Goal: Information Seeking & Learning: Learn about a topic

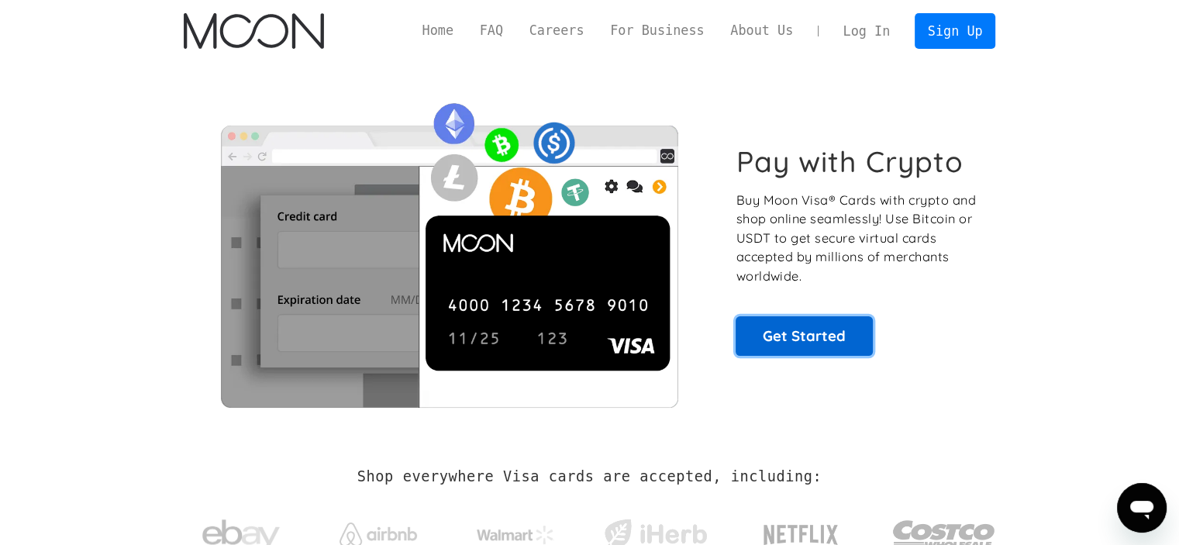
click at [862, 329] on link "Get Started" at bounding box center [803, 335] width 137 height 39
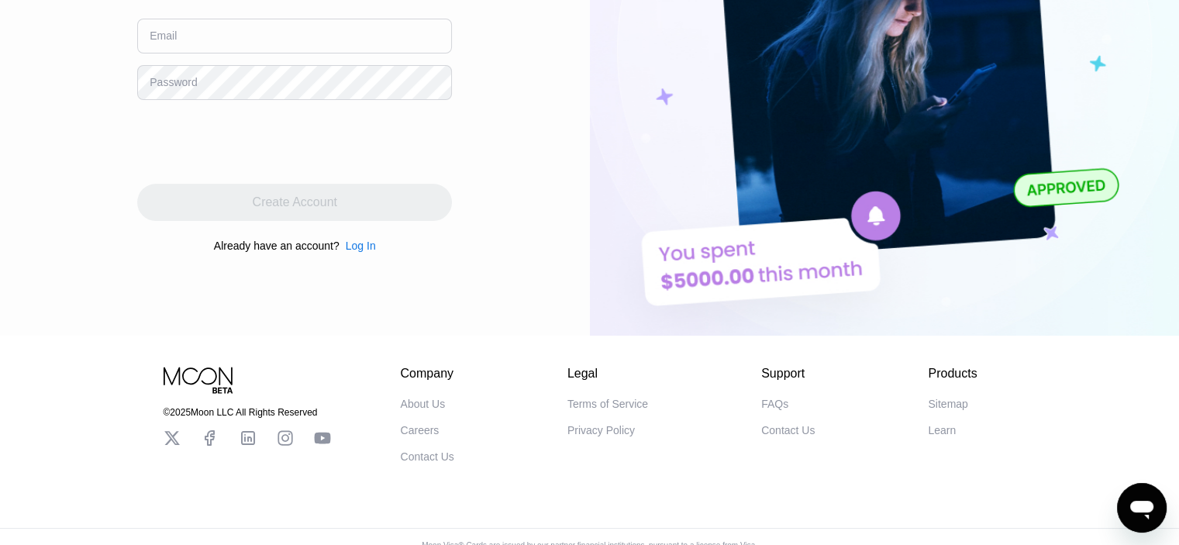
scroll to position [291, 0]
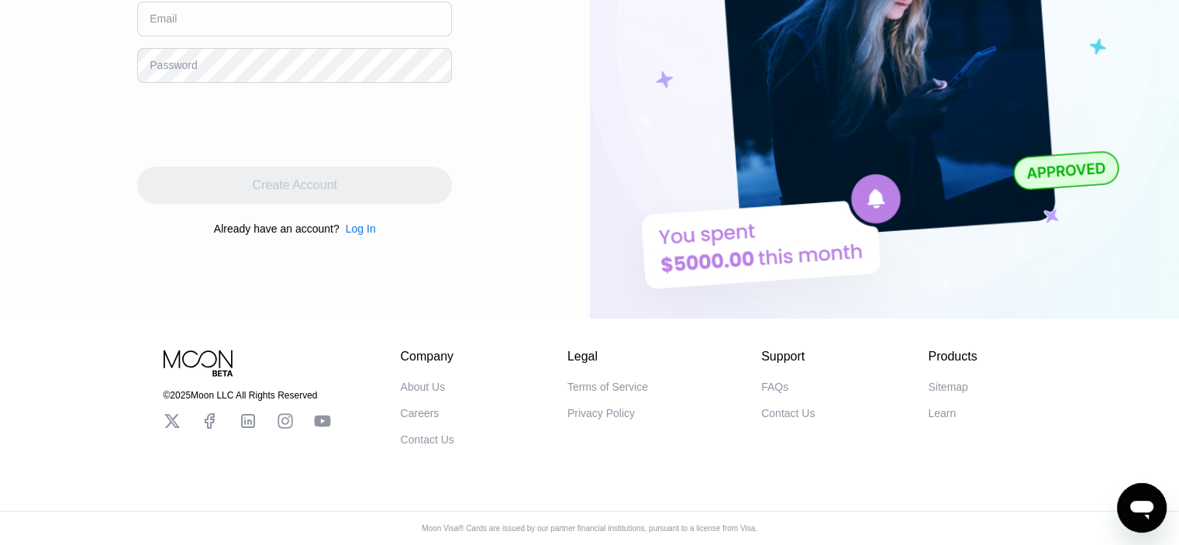
click at [771, 380] on div "FAQs" at bounding box center [774, 386] width 27 height 12
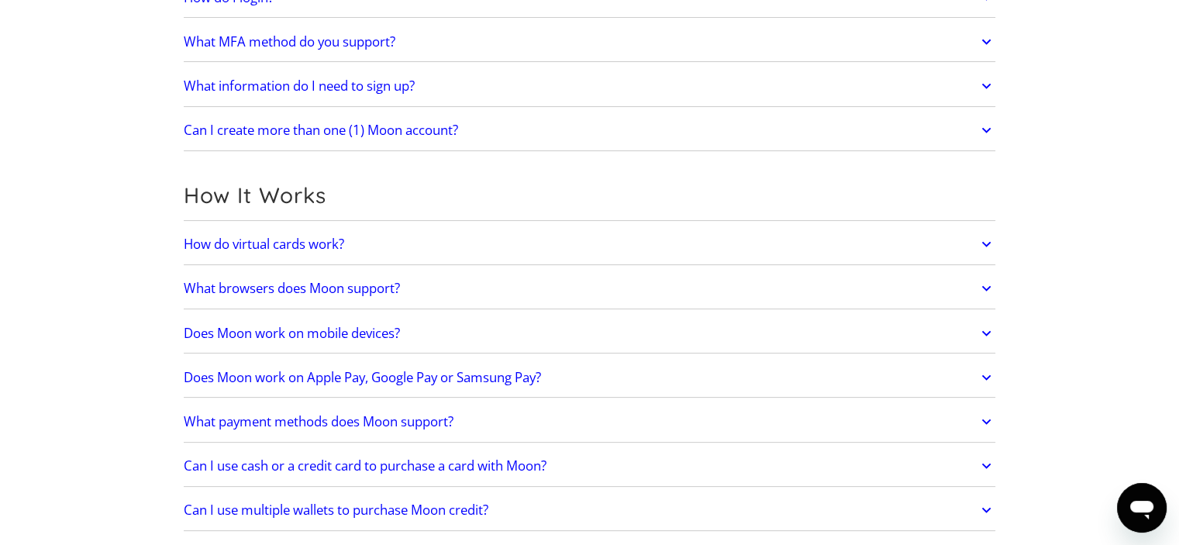
scroll to position [291, 0]
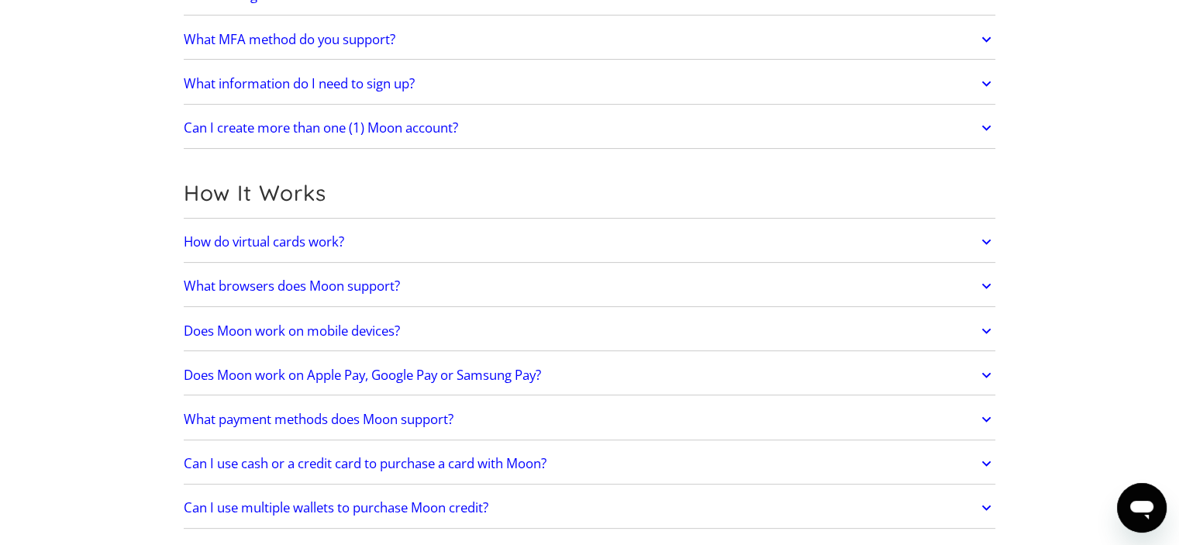
click at [495, 371] on h2 "Does Moon work on Apple Pay, Google Pay or Samsung Pay?" at bounding box center [362, 374] width 357 height 15
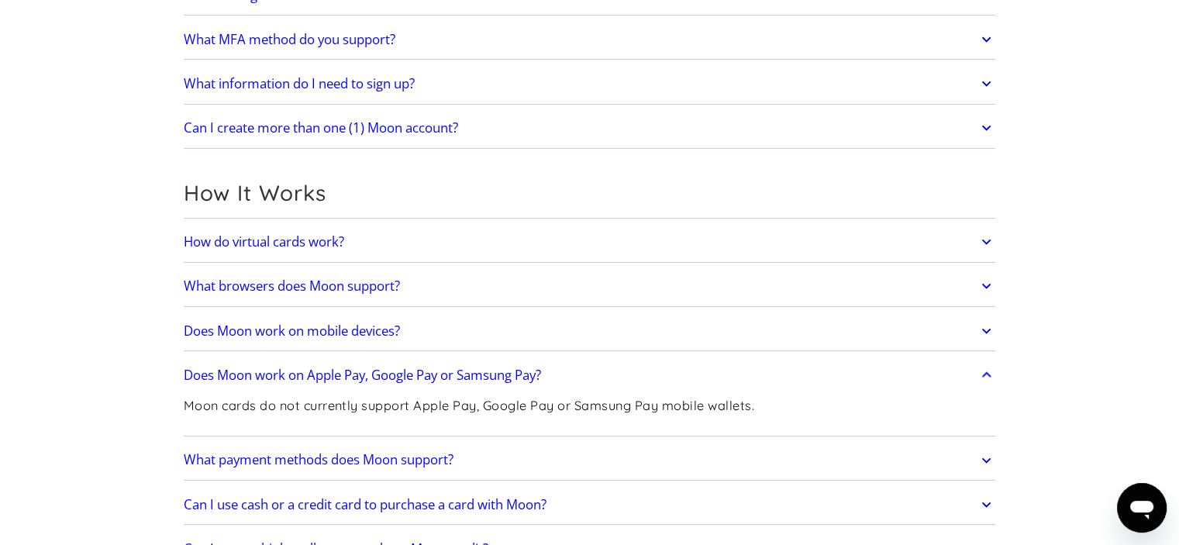
click at [426, 452] on h2 "What payment methods does Moon support?" at bounding box center [319, 459] width 270 height 15
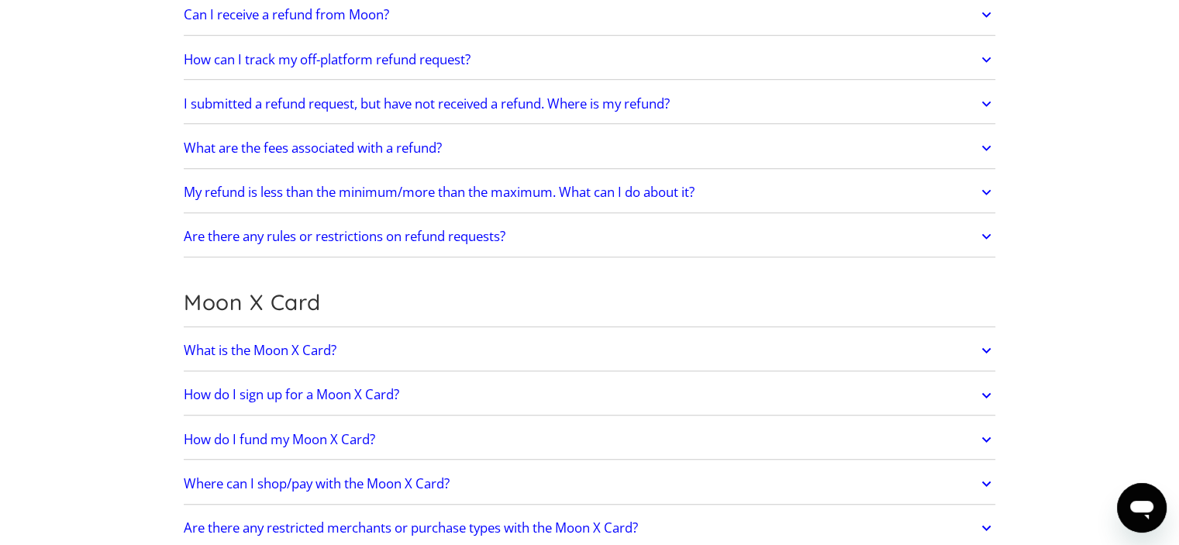
scroll to position [976, 0]
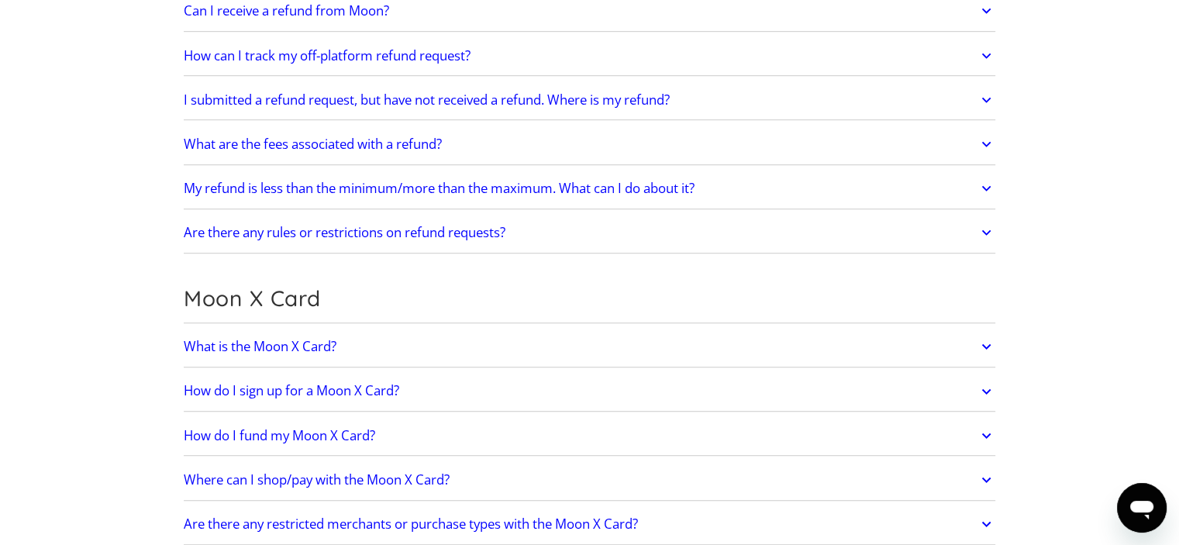
click at [382, 349] on link "What is the Moon X Card?" at bounding box center [590, 346] width 812 height 33
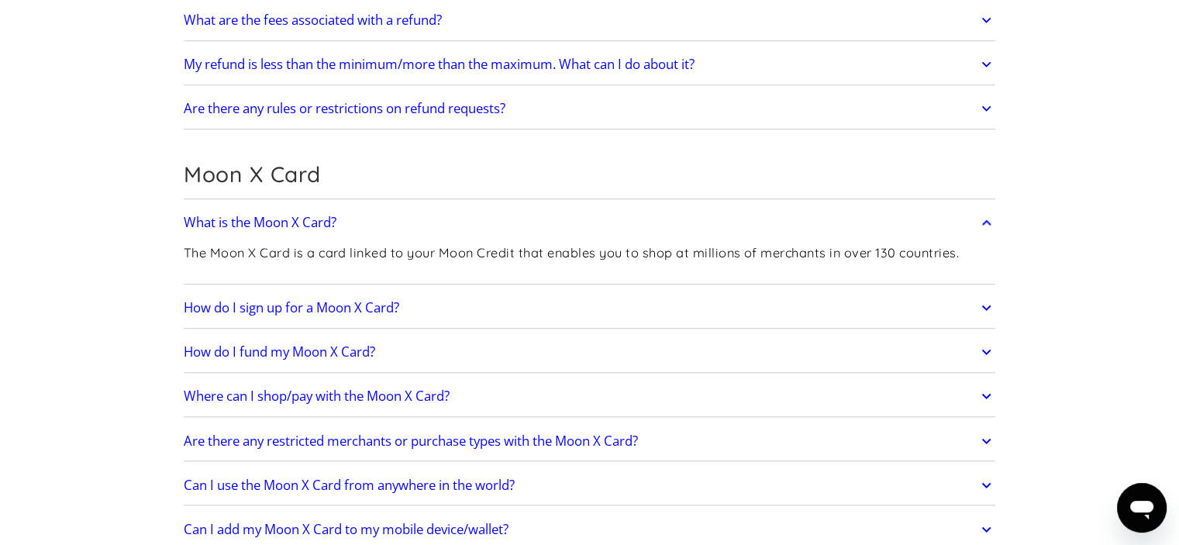
scroll to position [1100, 0]
click at [352, 302] on h2 "How do I sign up for a Moon X Card?" at bounding box center [291, 307] width 215 height 15
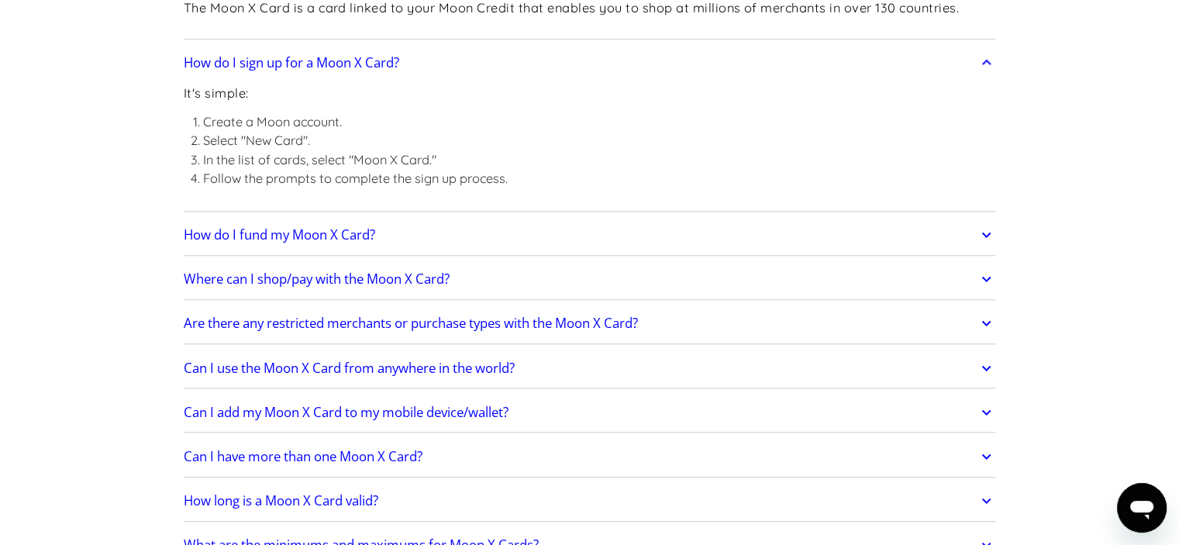
scroll to position [1345, 0]
click at [431, 368] on h2 "Can I use the Moon X Card from anywhere in the world?" at bounding box center [349, 367] width 331 height 15
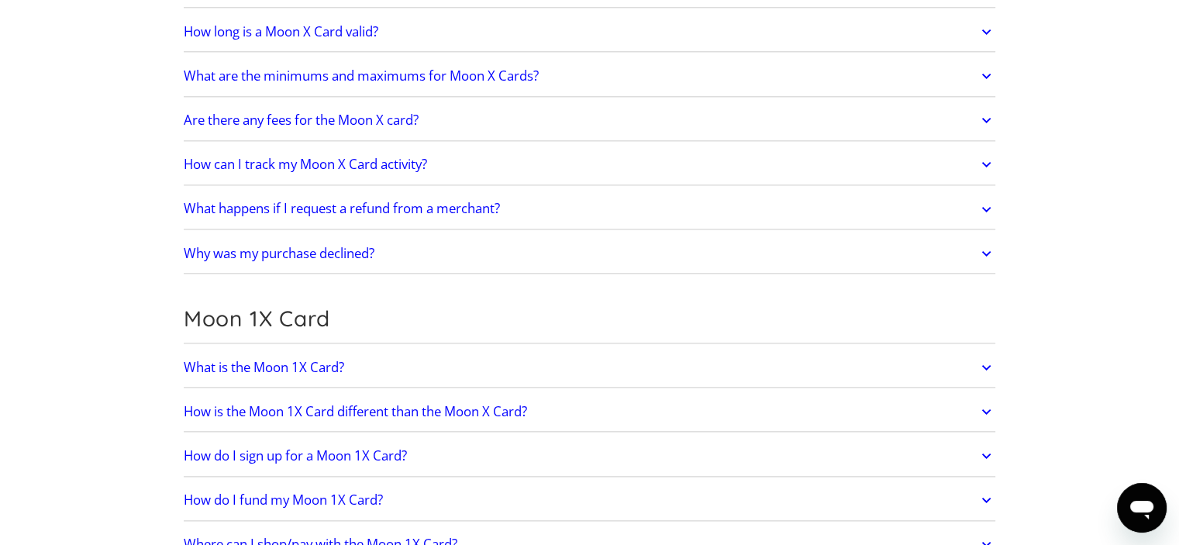
scroll to position [1878, 0]
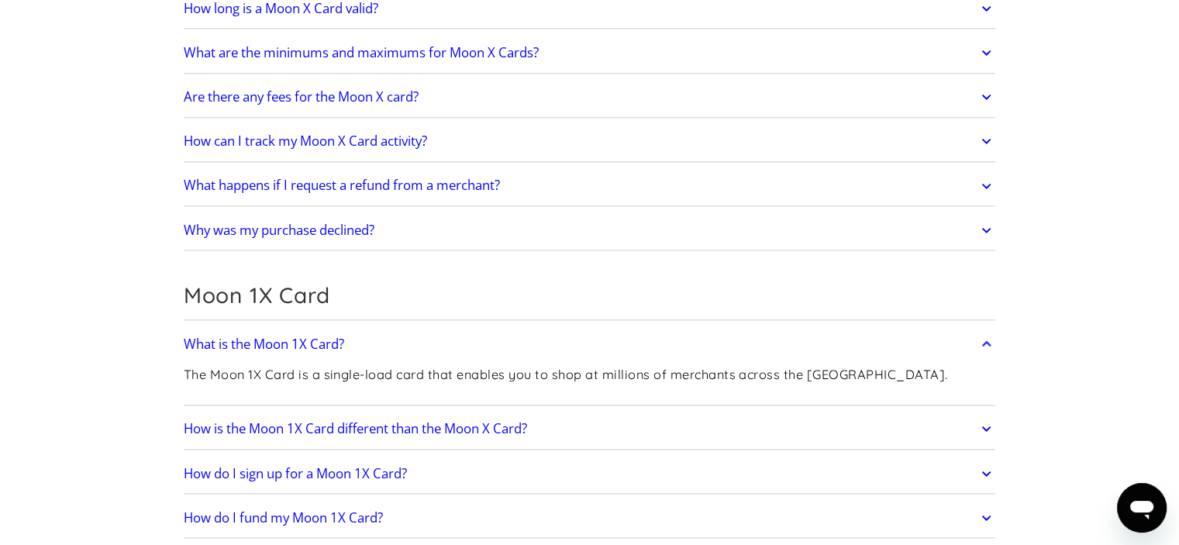
click at [348, 421] on h2 "How is the Moon 1X Card different than the Moon X Card?" at bounding box center [355, 428] width 343 height 15
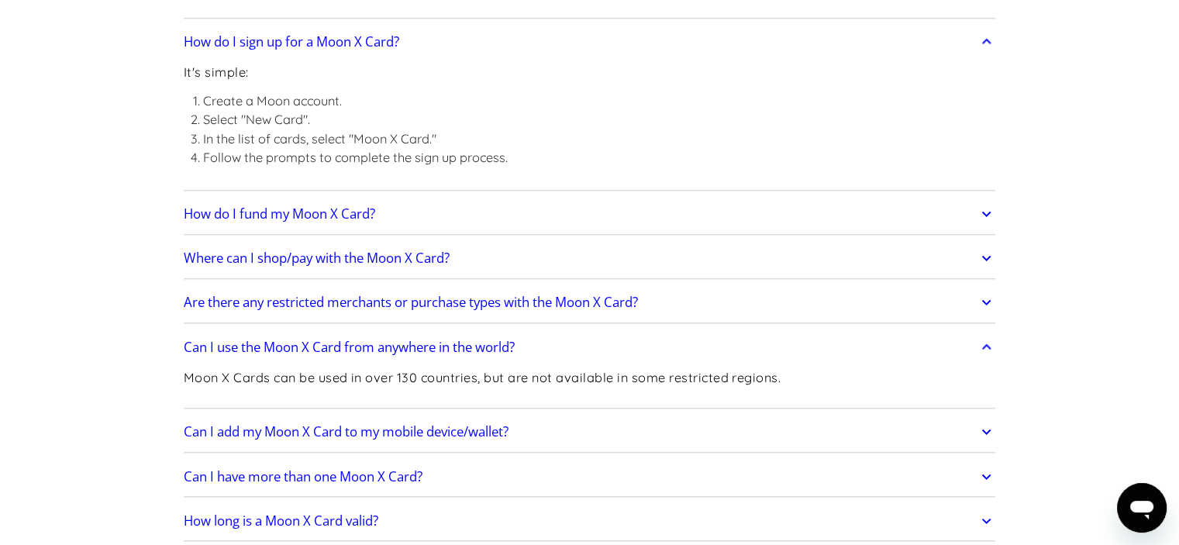
scroll to position [1364, 0]
click at [340, 216] on h2 "How do I fund my Moon X Card?" at bounding box center [279, 215] width 191 height 15
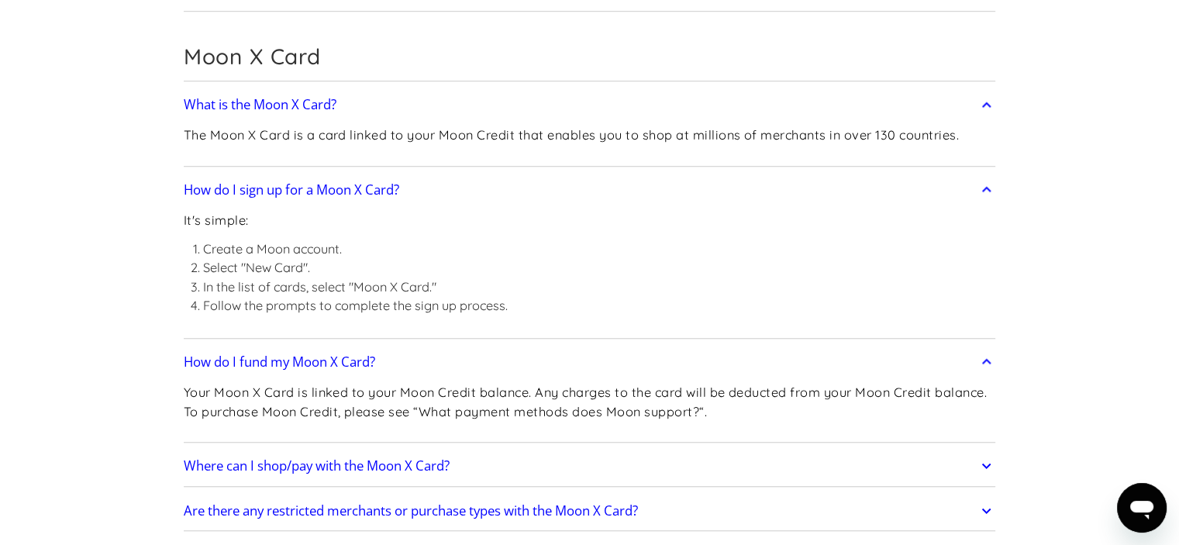
scroll to position [1208, 0]
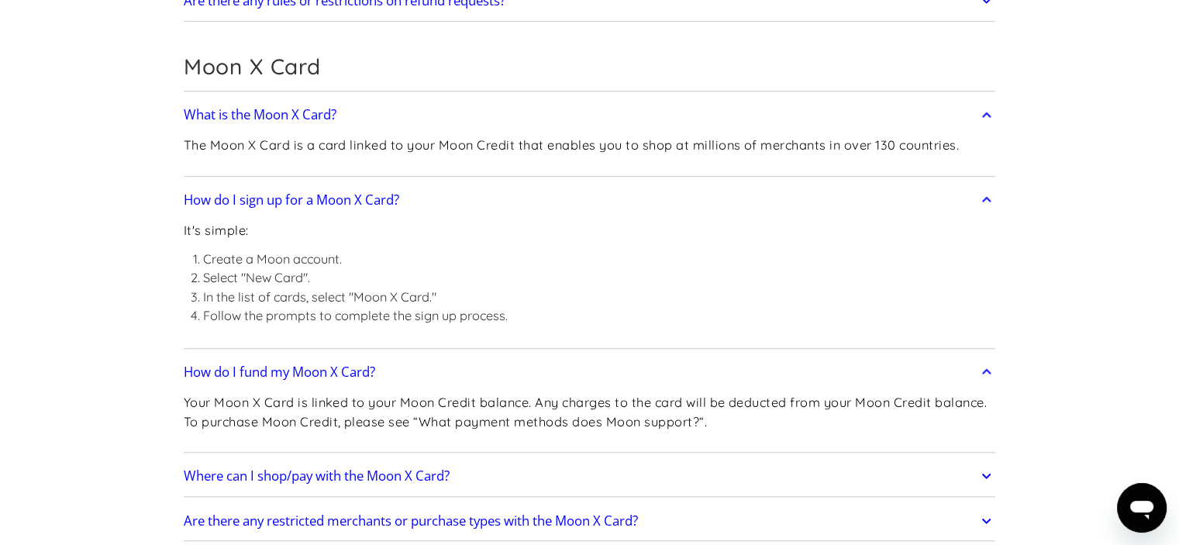
click at [304, 112] on h2 "What is the Moon X Card?" at bounding box center [260, 114] width 153 height 15
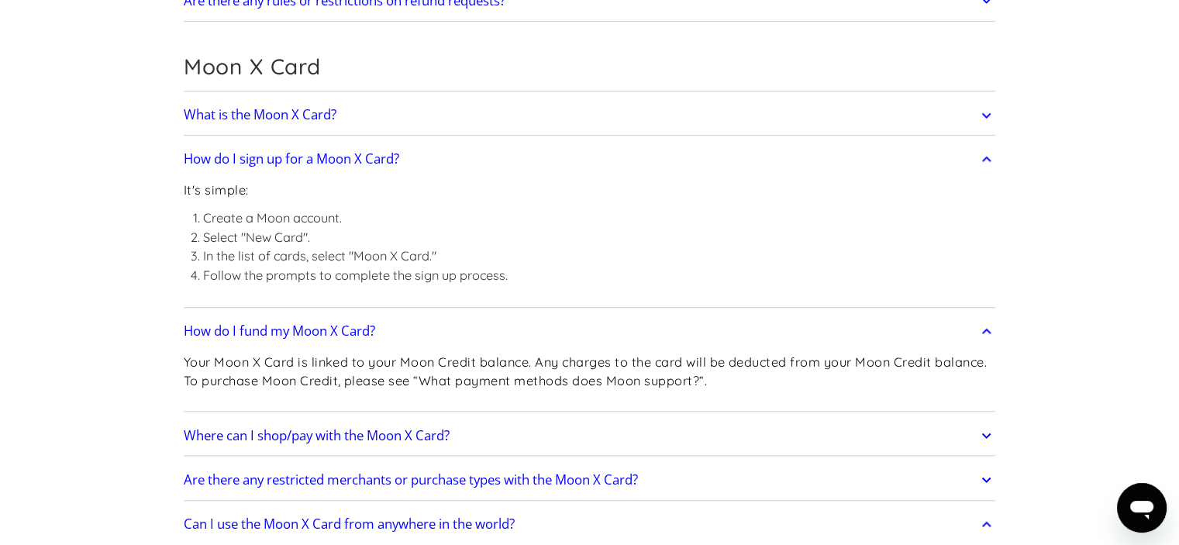
click at [304, 112] on h2 "What is the Moon X Card?" at bounding box center [260, 114] width 153 height 15
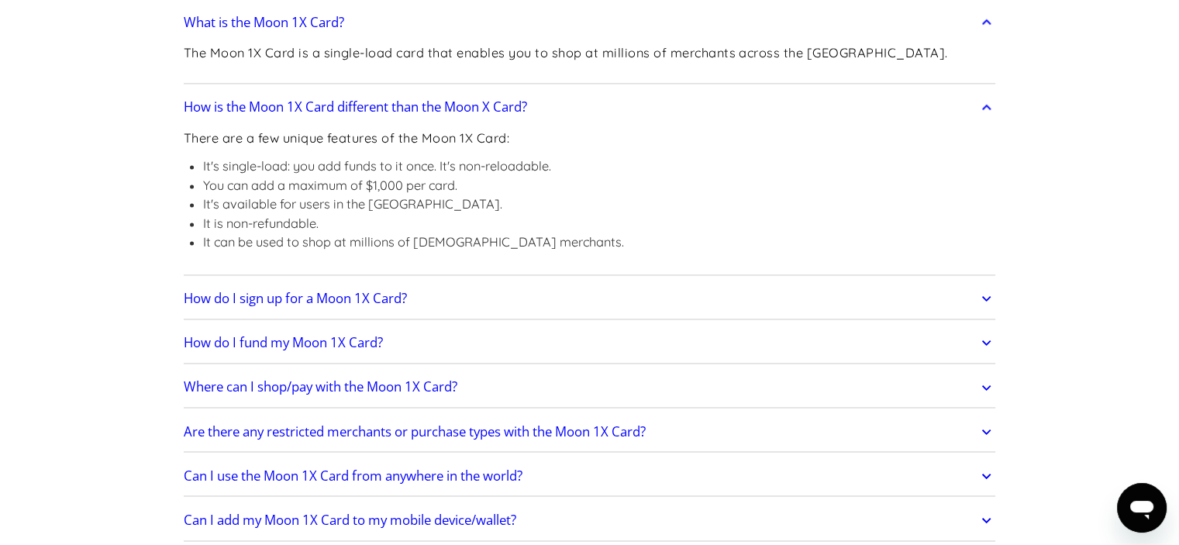
scroll to position [2262, 0]
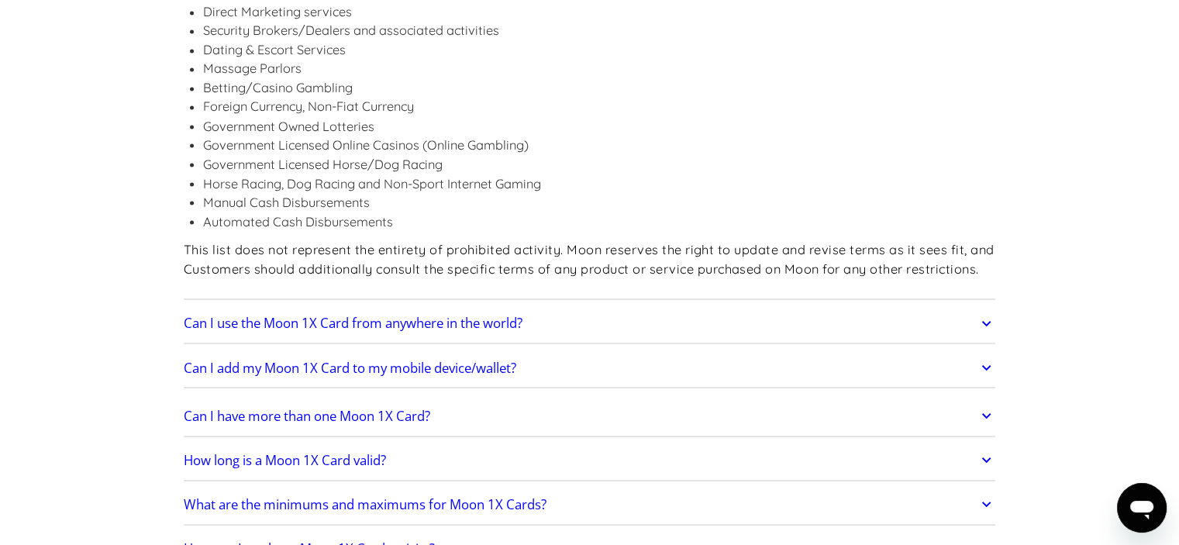
scroll to position [2831, 0]
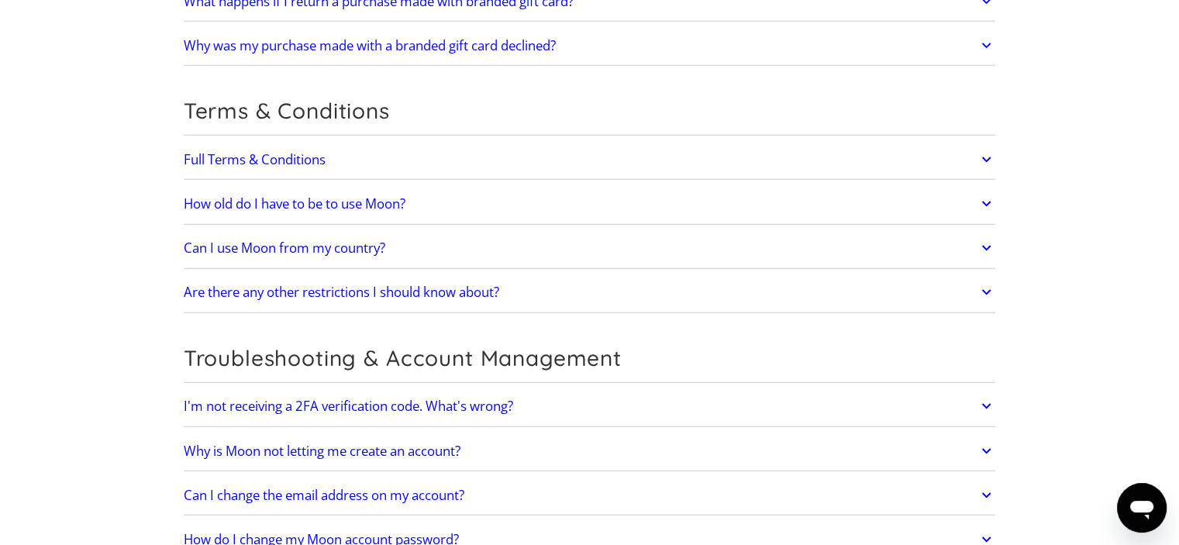
scroll to position [4063, 0]
click at [421, 284] on h2 "Are there any other restrictions I should know about?" at bounding box center [341, 291] width 315 height 15
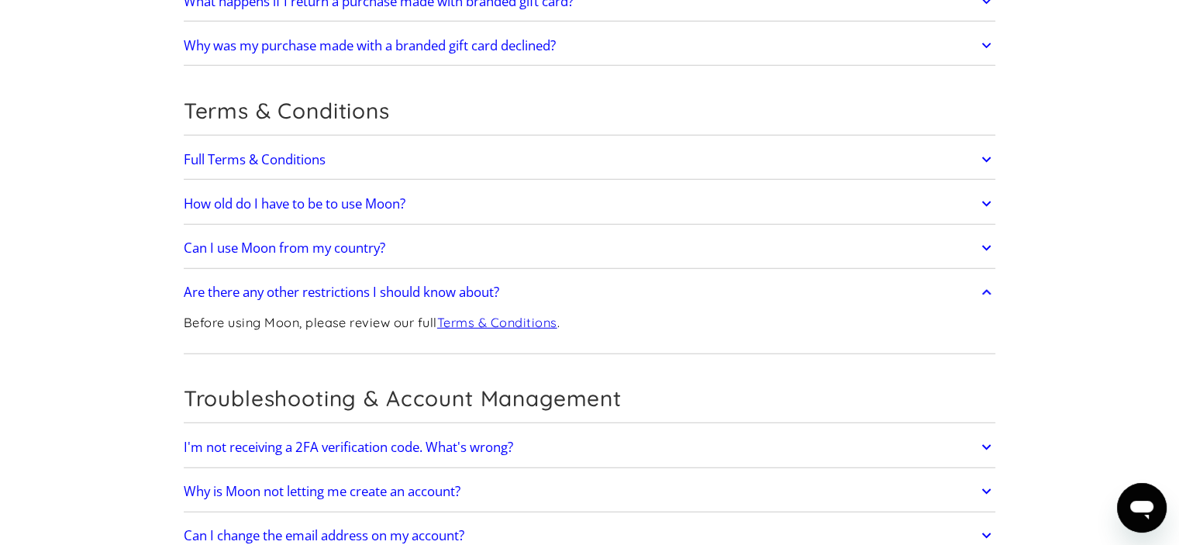
click at [473, 315] on link "Terms & Conditions" at bounding box center [497, 322] width 120 height 15
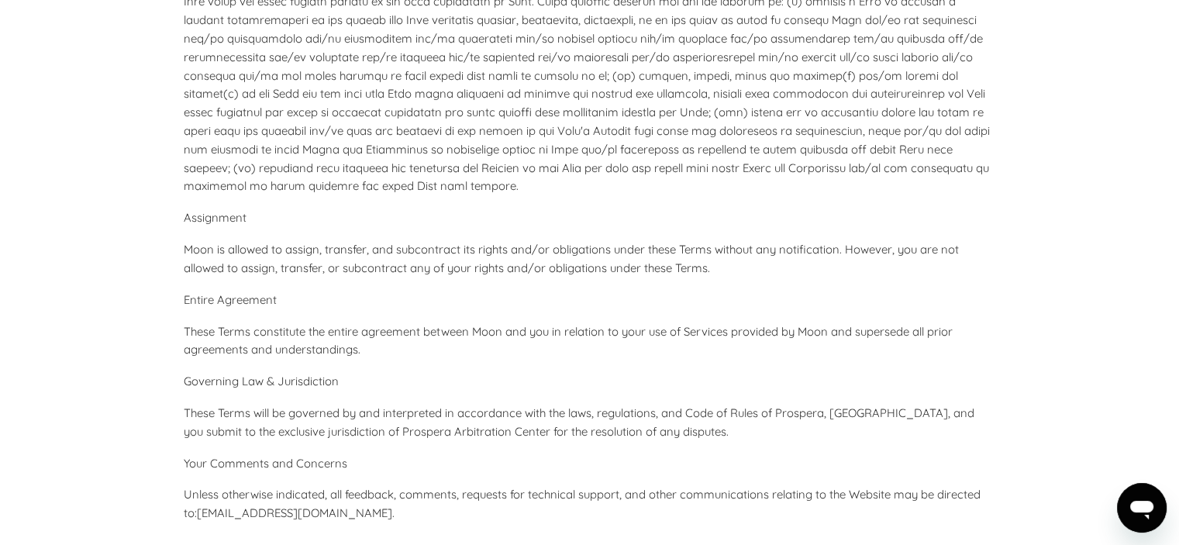
scroll to position [7050, 0]
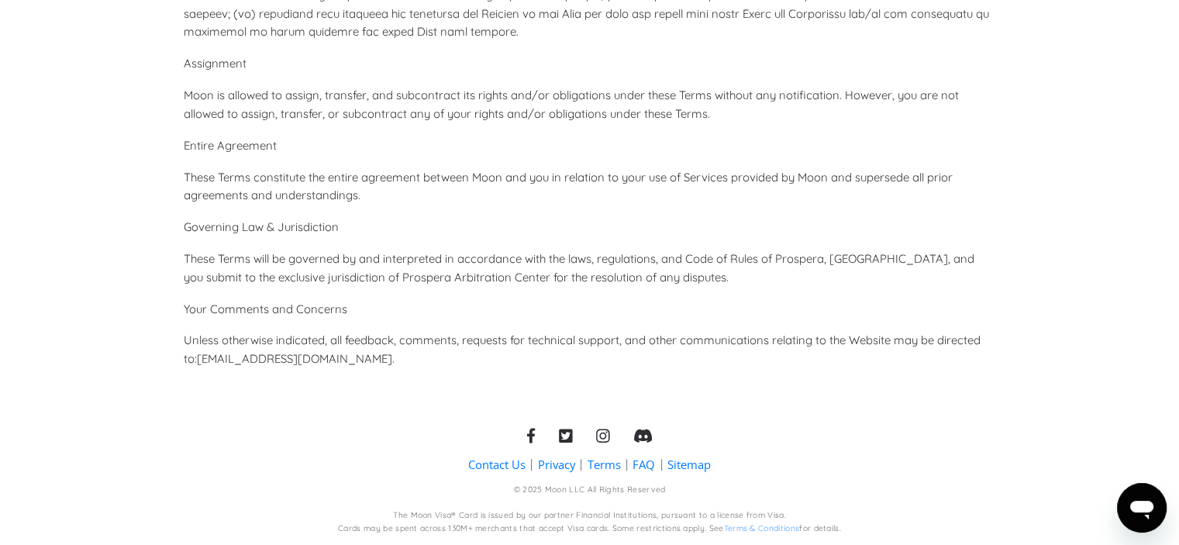
click at [807, 96] on p "Moon is allowed to assign, transfer, and subcontract its rights and/or obligati…" at bounding box center [590, 104] width 812 height 37
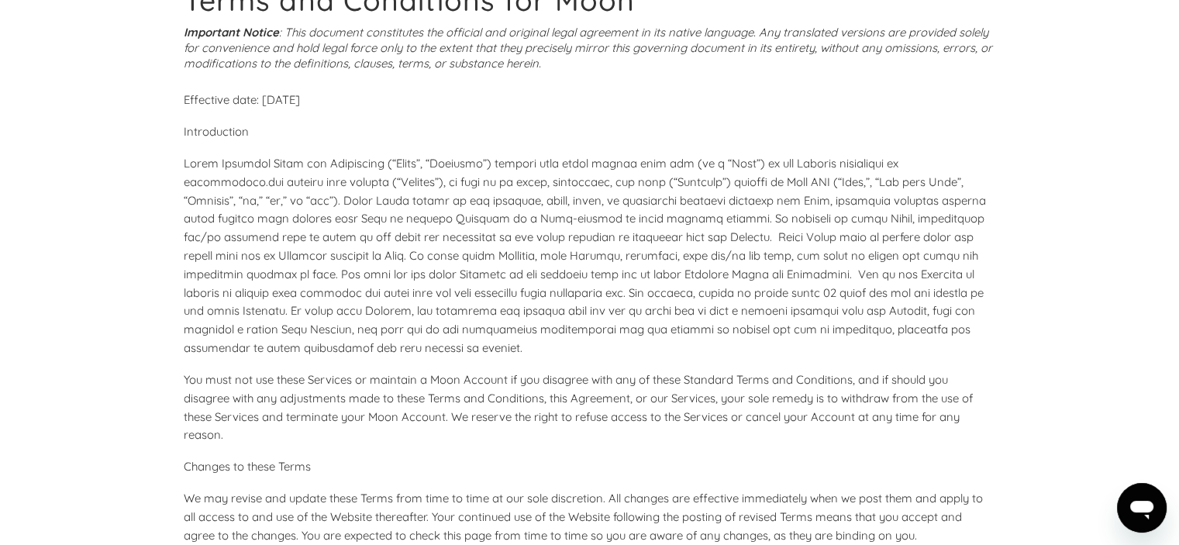
scroll to position [0, 0]
